Goal: Information Seeking & Learning: Learn about a topic

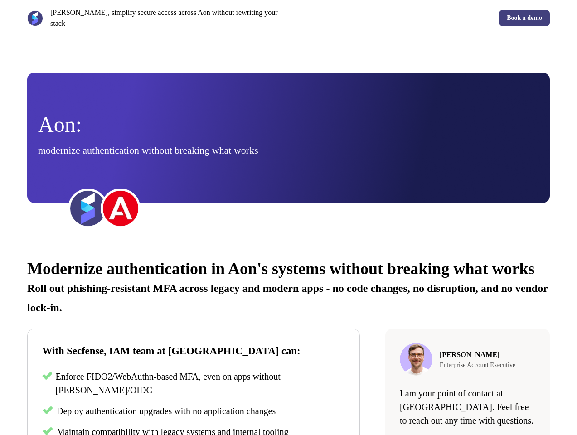
click at [288, 15] on div "[PERSON_NAME], simplify secure access across Aon without rewriting your stack B…" at bounding box center [288, 18] width 577 height 36
click at [156, 15] on p "[PERSON_NAME], simplify secure access across Aon without rewriting your stack" at bounding box center [167, 18] width 235 height 22
click at [421, 15] on div "Book a demo" at bounding box center [421, 18] width 258 height 16
click at [288, 132] on div "Aon: modernize authentication without breaking what works" at bounding box center [288, 138] width 501 height 48
click at [88, 203] on img at bounding box center [88, 208] width 36 height 36
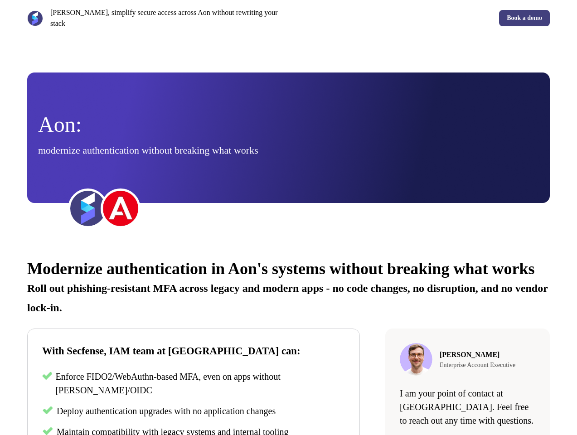
click at [121, 203] on img at bounding box center [120, 208] width 36 height 36
click at [288, 338] on div "Modernize authentication in Aon's systems without breaking what works Roll out …" at bounding box center [288, 400] width 577 height 309
click at [288, 290] on p "Roll out phishing-resistant MFA across legacy and modern apps - no code changes…" at bounding box center [288, 294] width 522 height 39
click at [193, 396] on p "Enforce FIDO2/WebAuthn-based MFA, even on apps without [PERSON_NAME]/OIDC" at bounding box center [200, 383] width 290 height 27
click at [193, 416] on span "Deploy authentication upgrades with no application changes" at bounding box center [166, 411] width 219 height 10
